Goal: Task Accomplishment & Management: Manage account settings

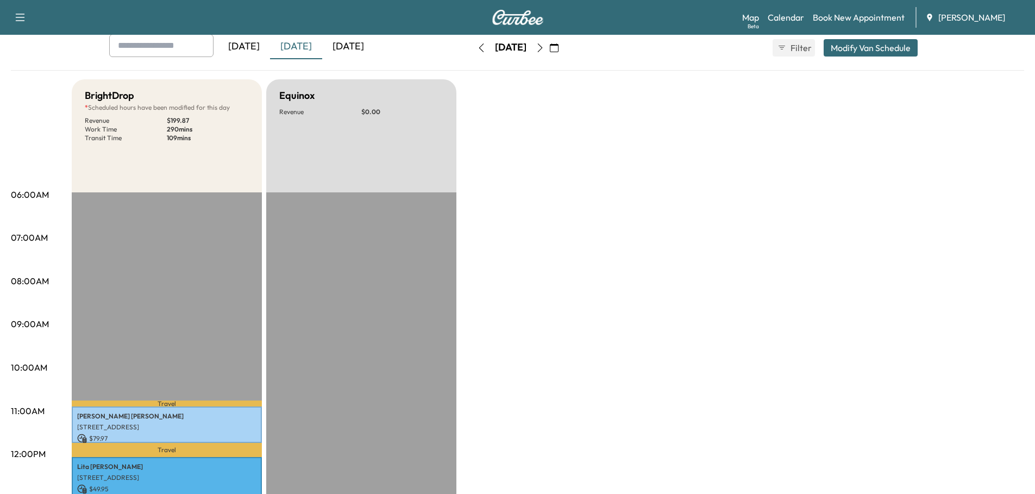
scroll to position [54, 0]
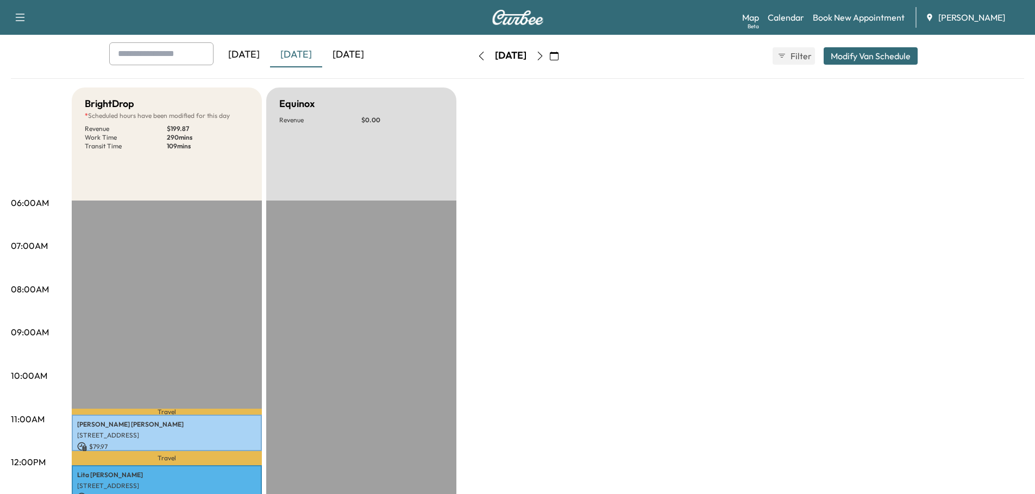
click at [305, 53] on div "[DATE]" at bounding box center [296, 54] width 52 height 25
click at [350, 55] on div "[DATE]" at bounding box center [348, 54] width 52 height 25
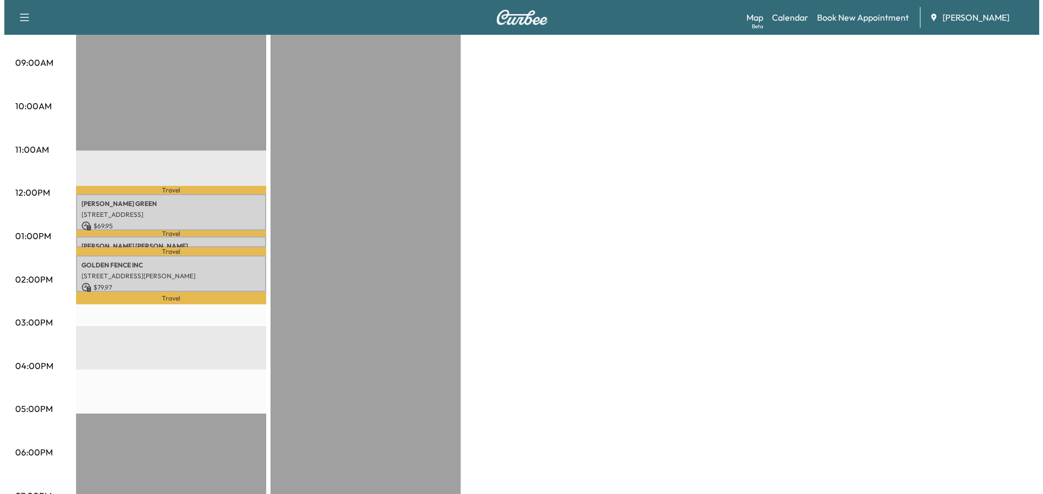
scroll to position [326, 0]
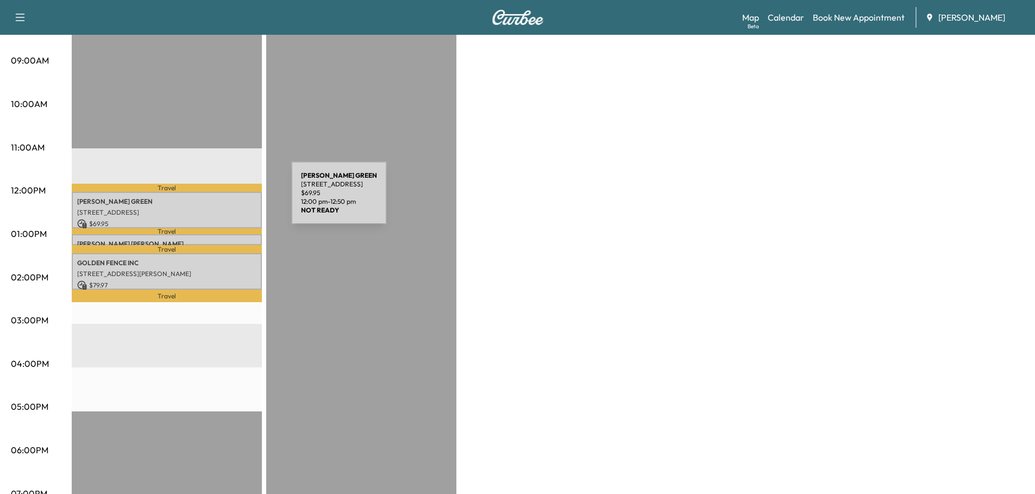
click at [210, 199] on p "[PERSON_NAME]" at bounding box center [166, 201] width 179 height 9
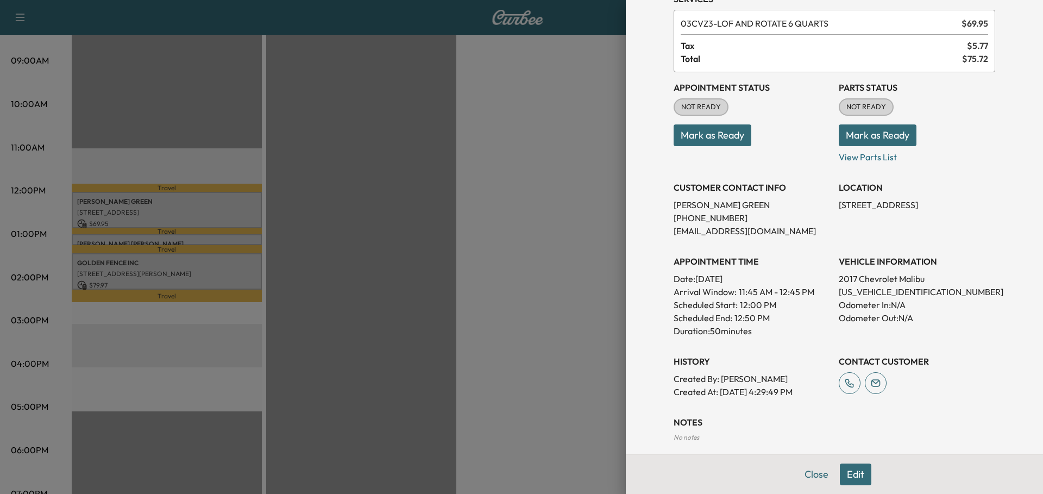
scroll to position [108, 0]
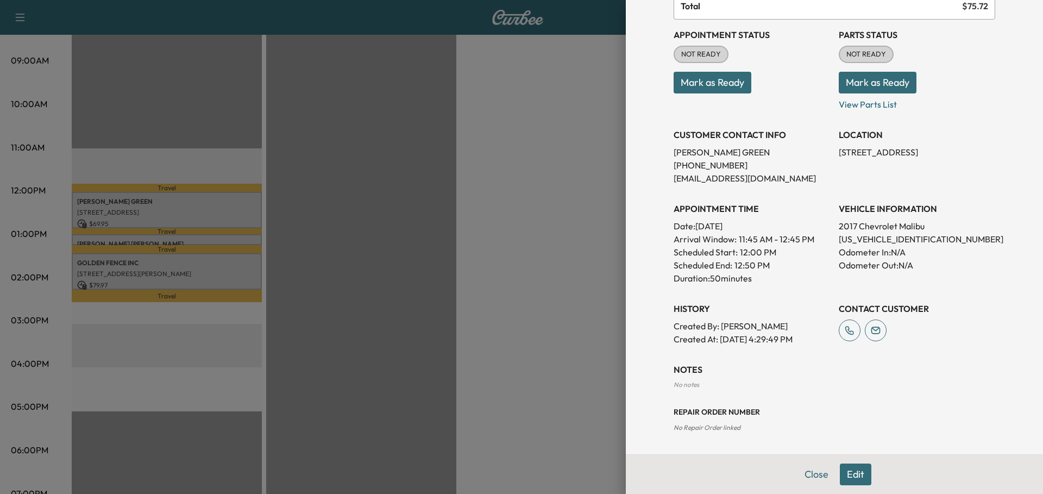
click at [721, 80] on button "Mark as Ready" at bounding box center [713, 83] width 78 height 22
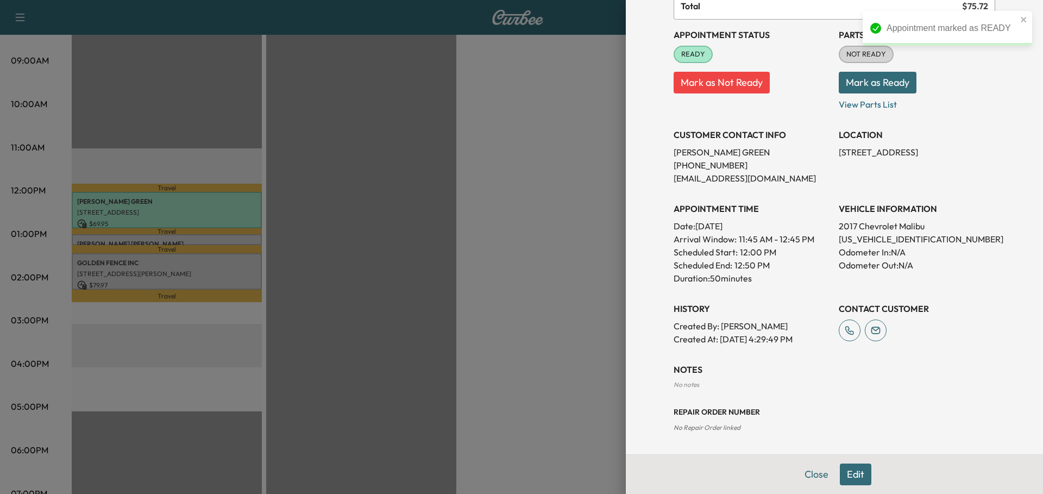
click at [863, 85] on button "Mark as Ready" at bounding box center [878, 83] width 78 height 22
click at [221, 236] on div at bounding box center [521, 247] width 1043 height 494
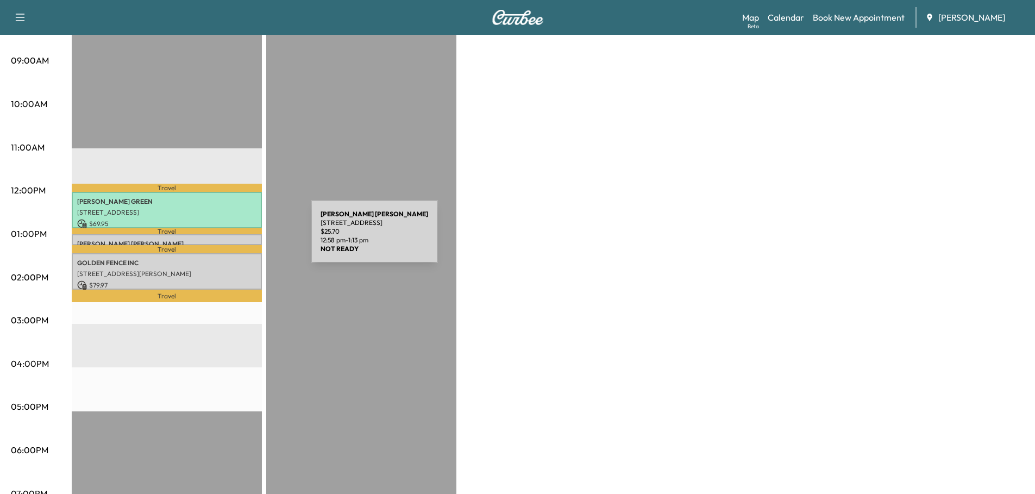
click at [229, 240] on p "[PERSON_NAME]" at bounding box center [166, 244] width 179 height 9
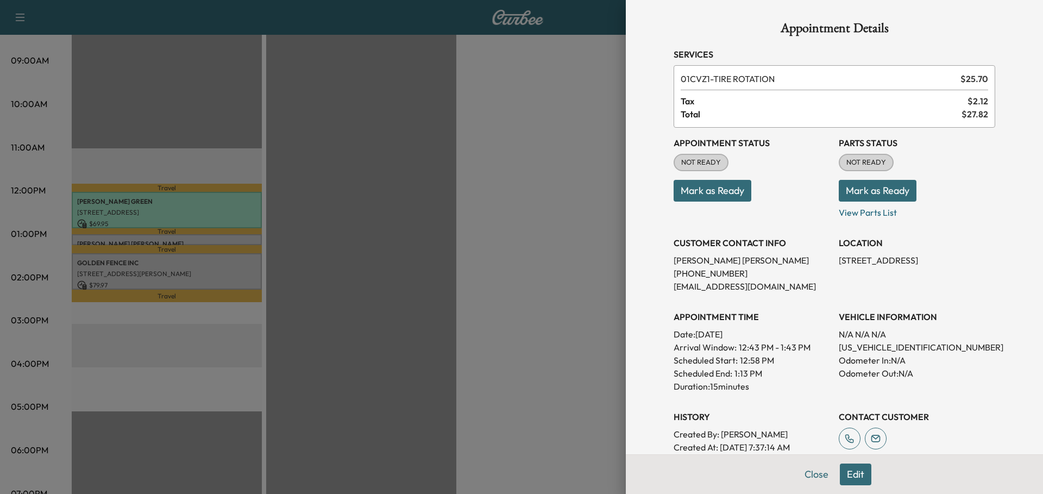
click at [718, 190] on button "Mark as Ready" at bounding box center [713, 191] width 78 height 22
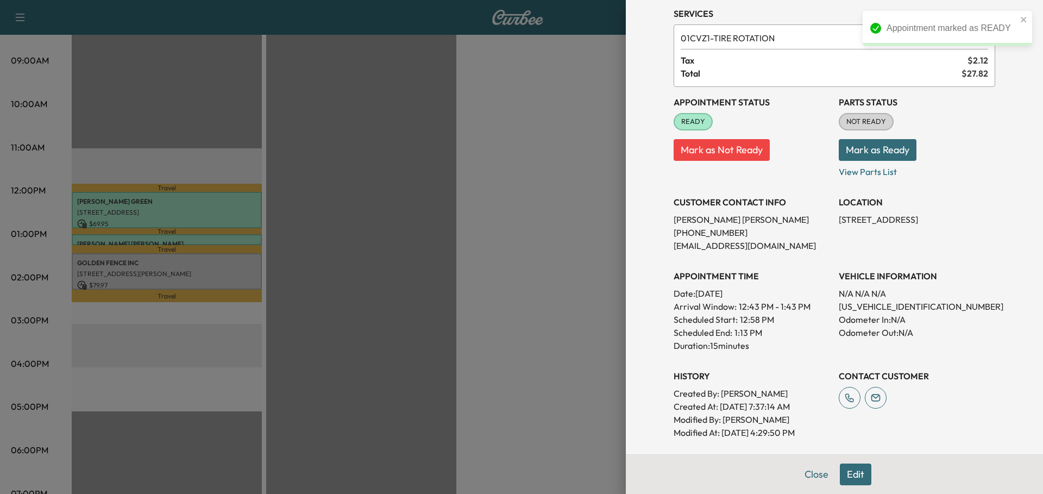
scroll to position [0, 0]
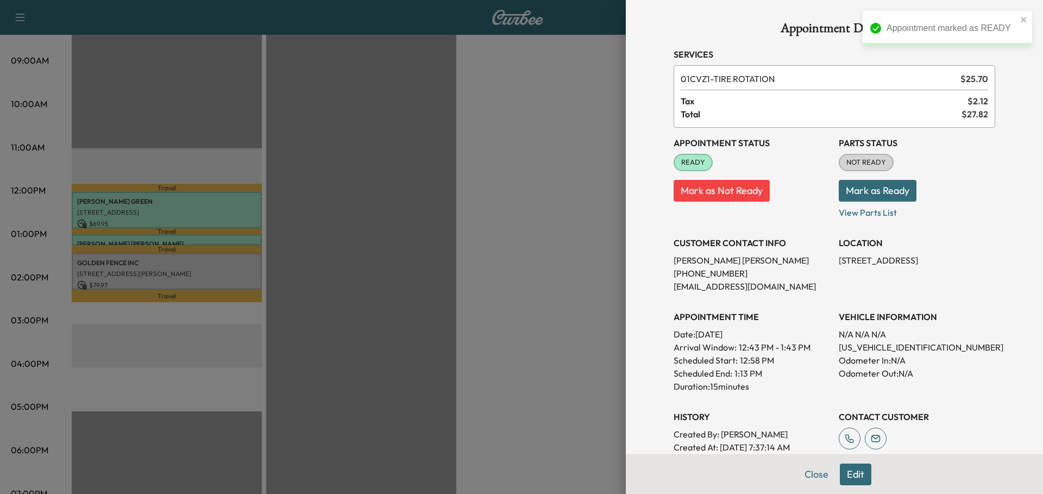
drag, startPoint x: 881, startPoint y: 187, endPoint x: 893, endPoint y: 189, distance: 12.1
click at [881, 187] on button "Mark as Ready" at bounding box center [878, 191] width 78 height 22
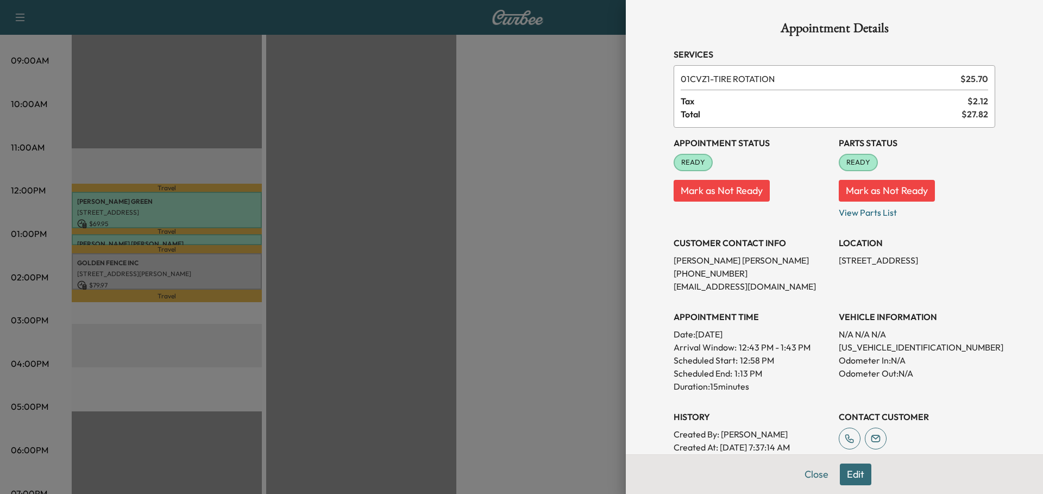
click at [211, 266] on div at bounding box center [521, 247] width 1043 height 494
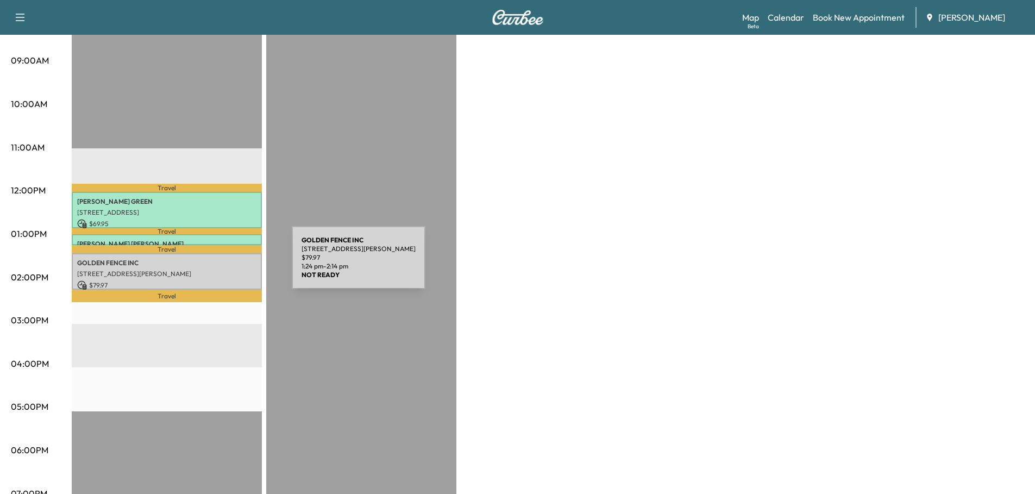
click at [211, 265] on div "GOLDEN FENCE INC [STREET_ADDRESS][PERSON_NAME] $ 79.97 1:24 pm - 2:14 pm" at bounding box center [167, 271] width 190 height 36
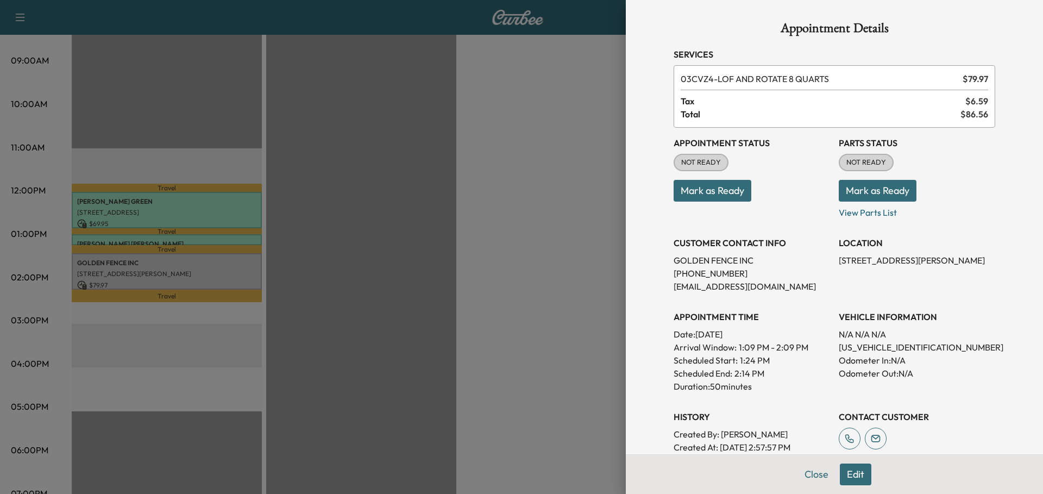
click at [706, 190] on button "Mark as Ready" at bounding box center [713, 191] width 78 height 22
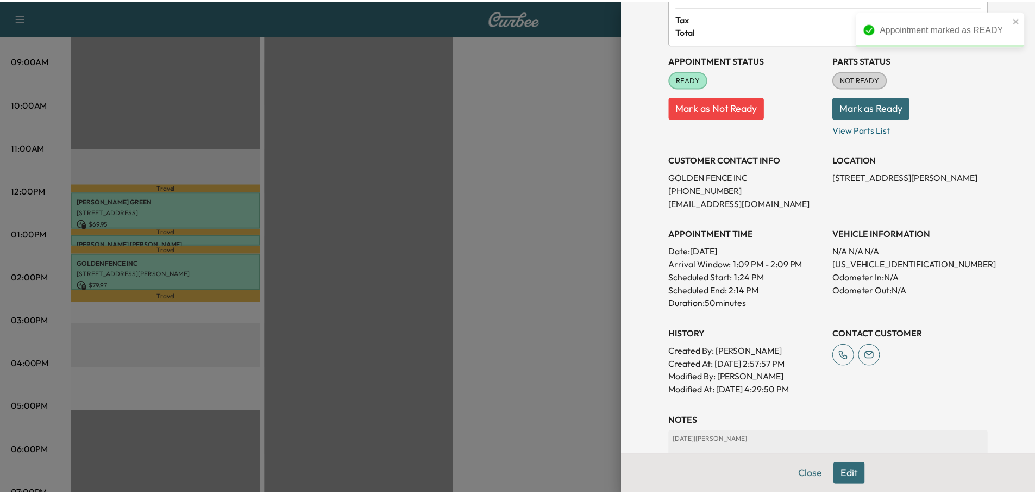
scroll to position [54, 0]
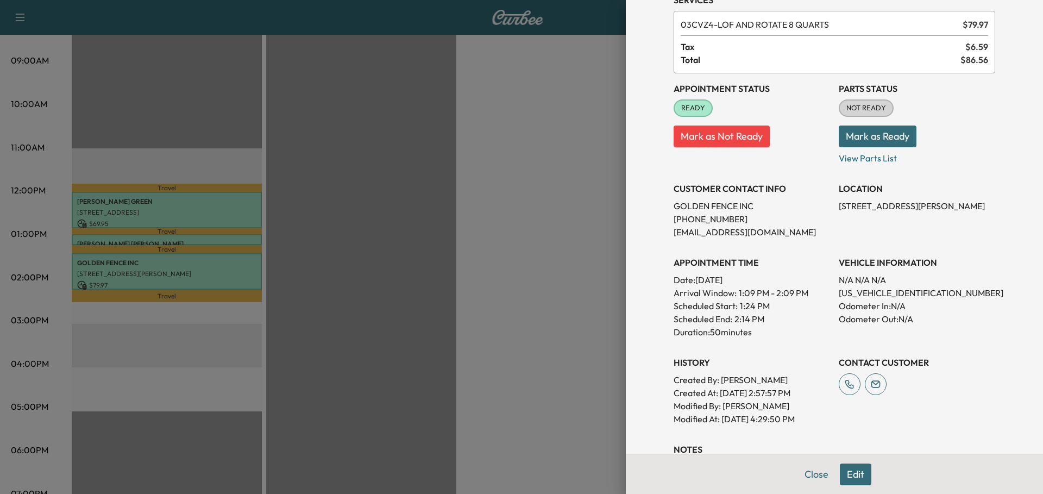
click at [863, 136] on button "Mark as Ready" at bounding box center [878, 136] width 78 height 22
click at [300, 199] on div at bounding box center [521, 247] width 1043 height 494
